Goal: Use online tool/utility: Use online tool/utility

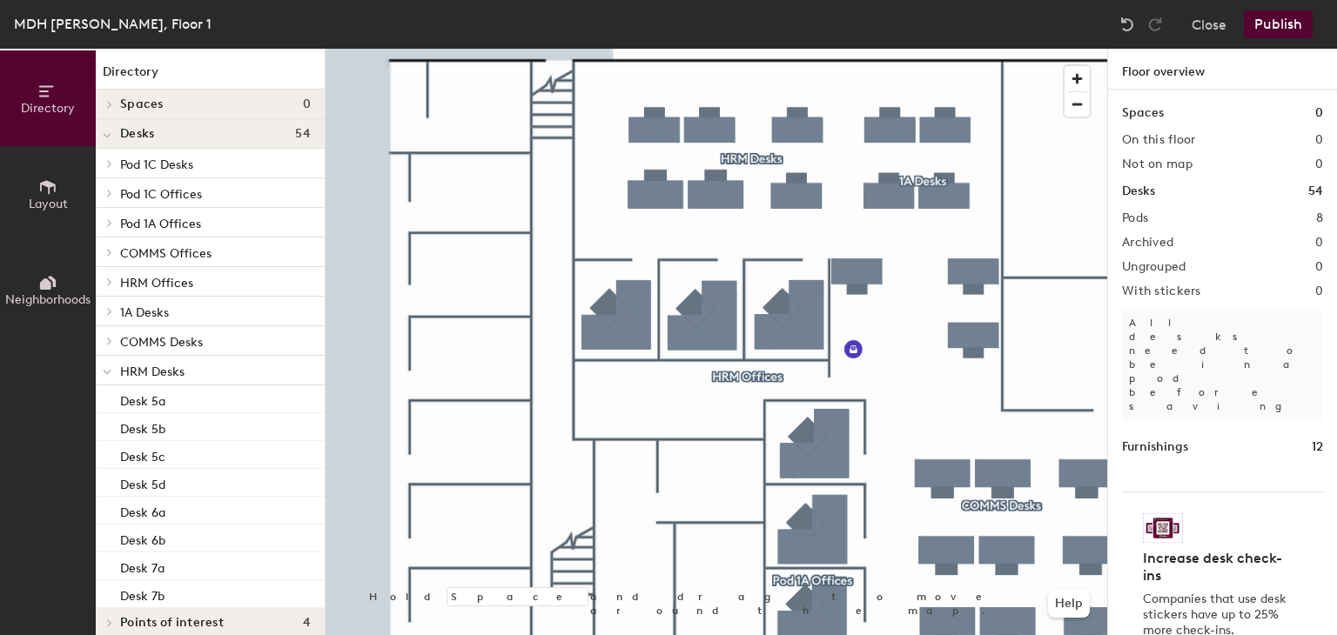
click at [59, 198] on span "Layout" at bounding box center [48, 204] width 39 height 15
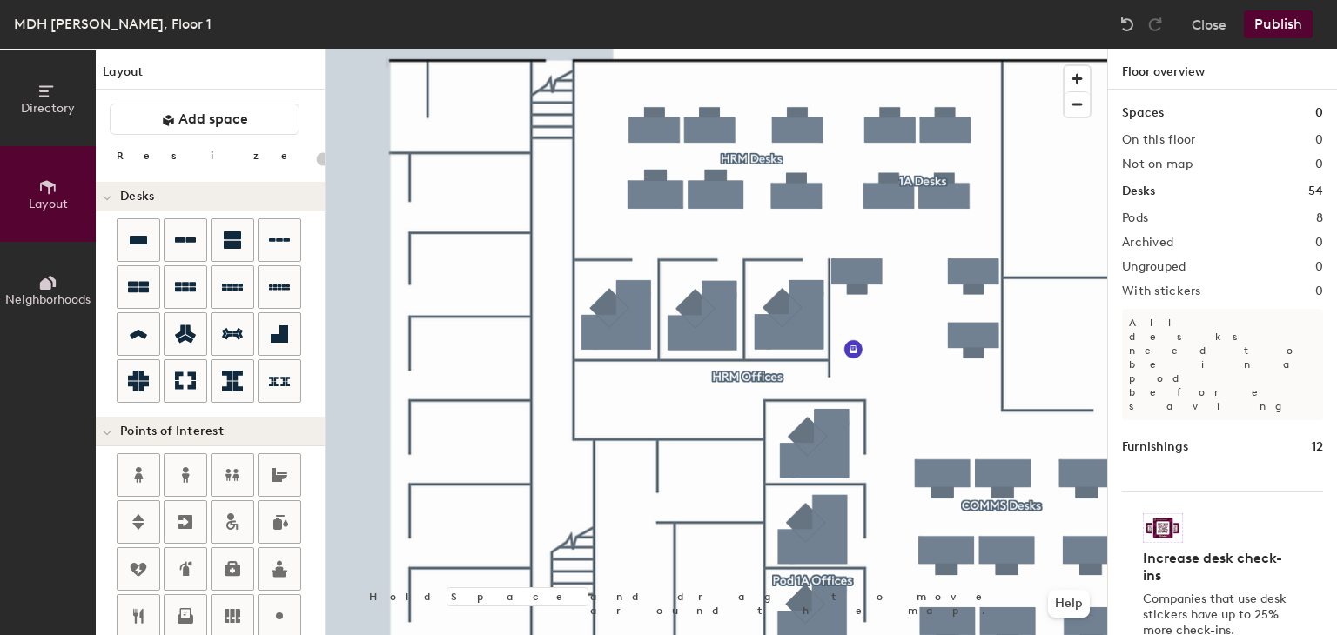
click at [59, 198] on span "Layout" at bounding box center [48, 204] width 39 height 15
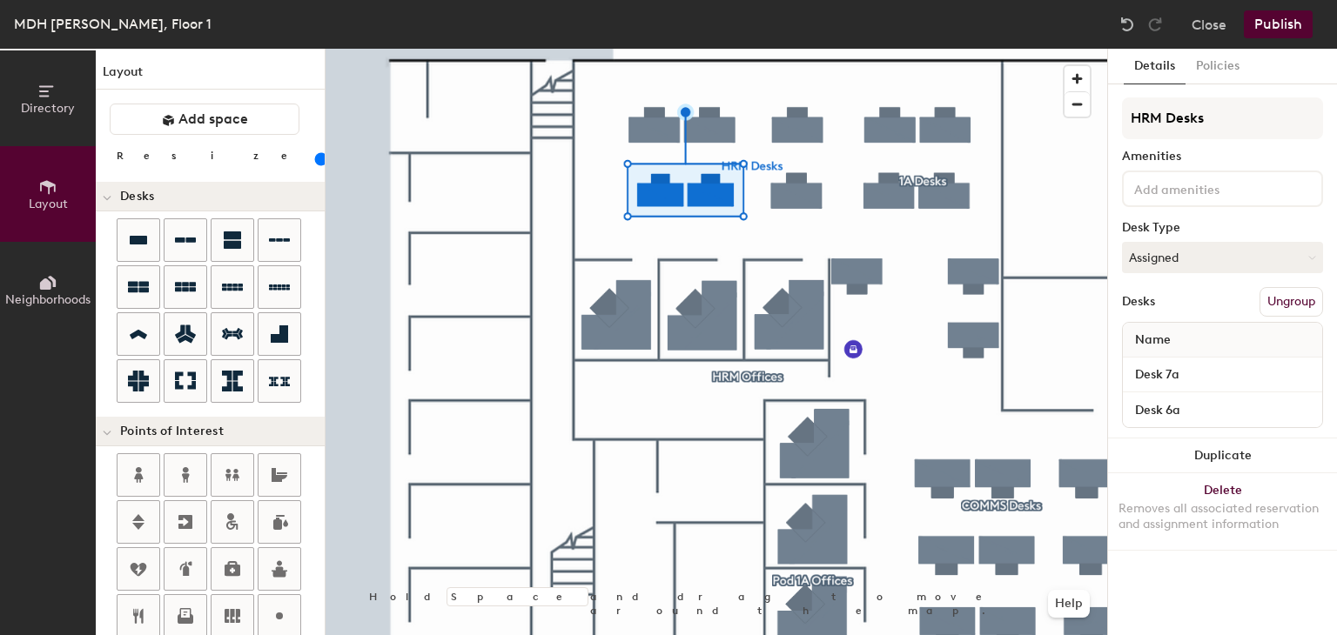
click at [316, 161] on input "range" at bounding box center [316, 159] width 0 height 14
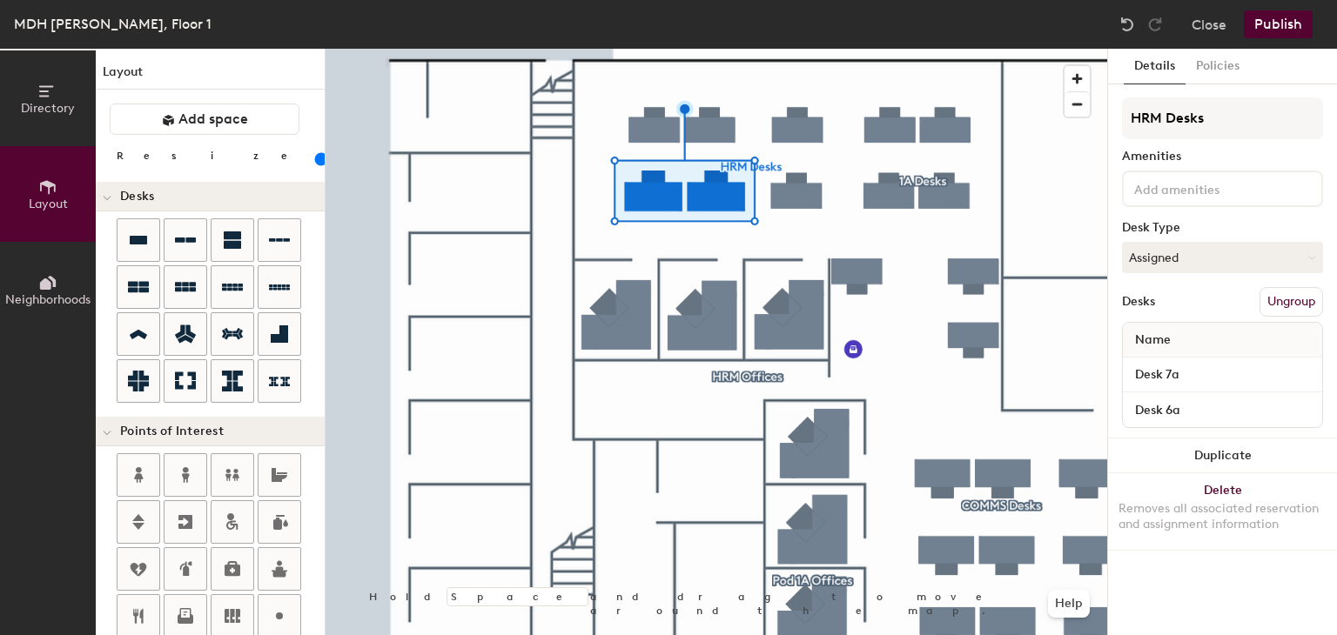
click at [316, 158] on input "range" at bounding box center [316, 159] width 0 height 14
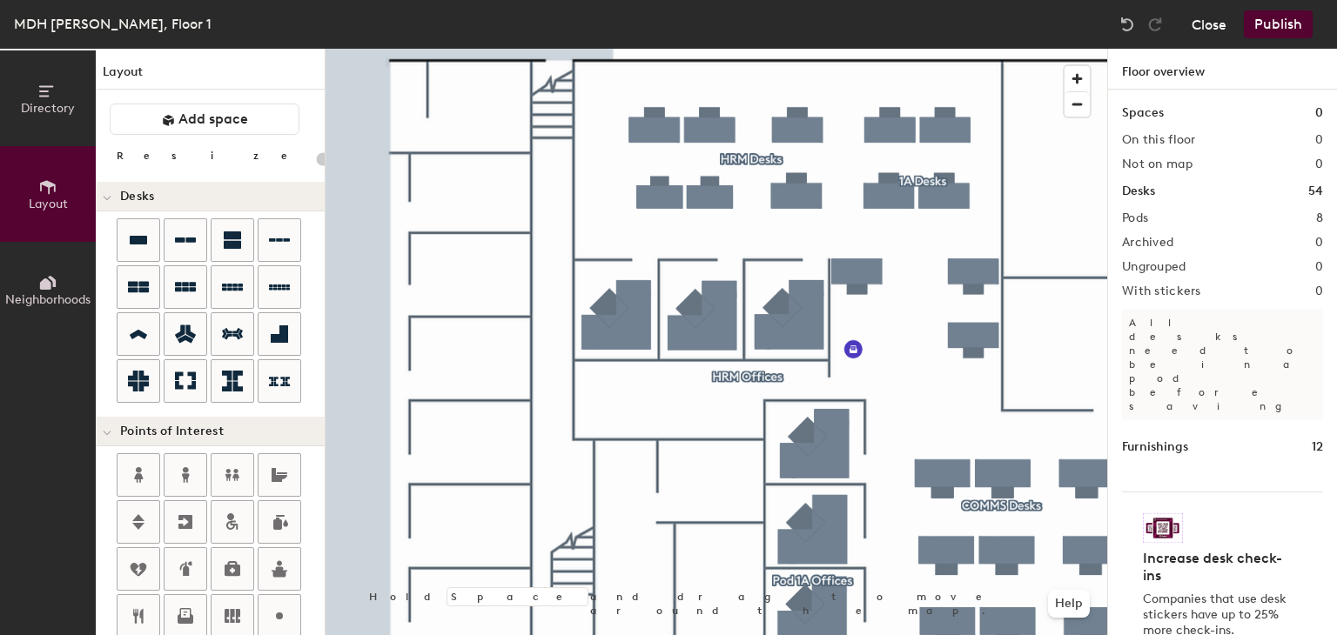
click at [1211, 32] on button "Close" at bounding box center [1208, 24] width 35 height 28
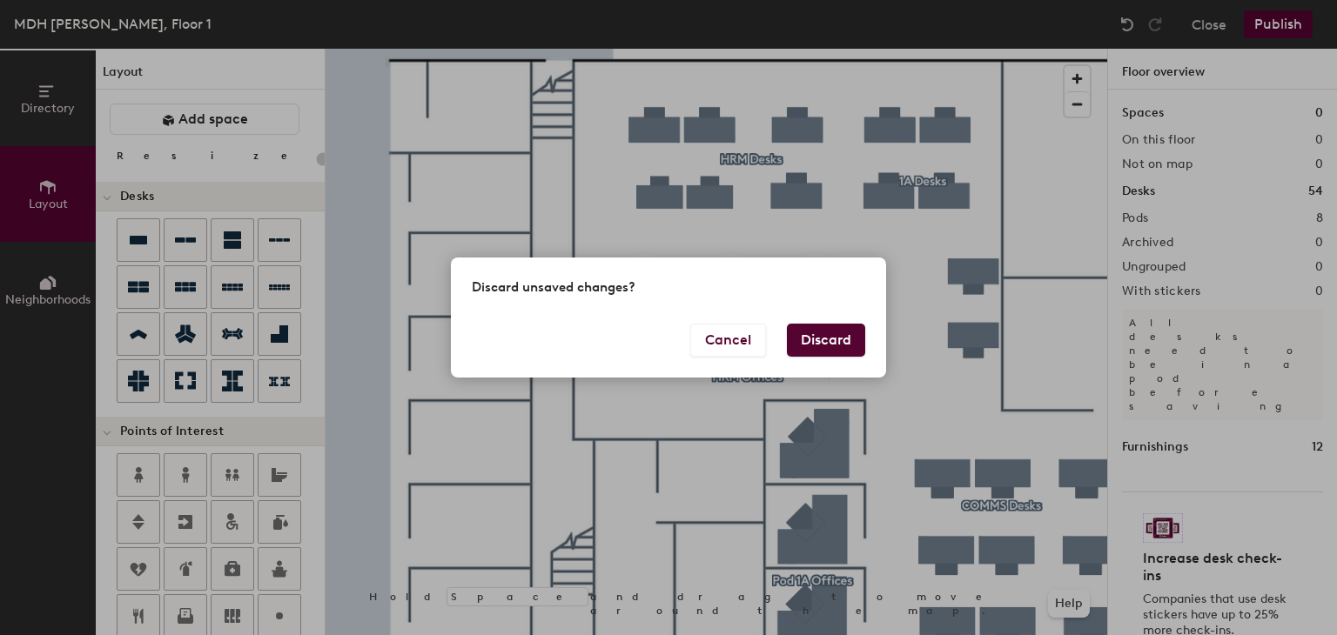
click at [837, 329] on button "Discard" at bounding box center [826, 340] width 78 height 33
type input "20"
